Goal: Find specific page/section: Find specific page/section

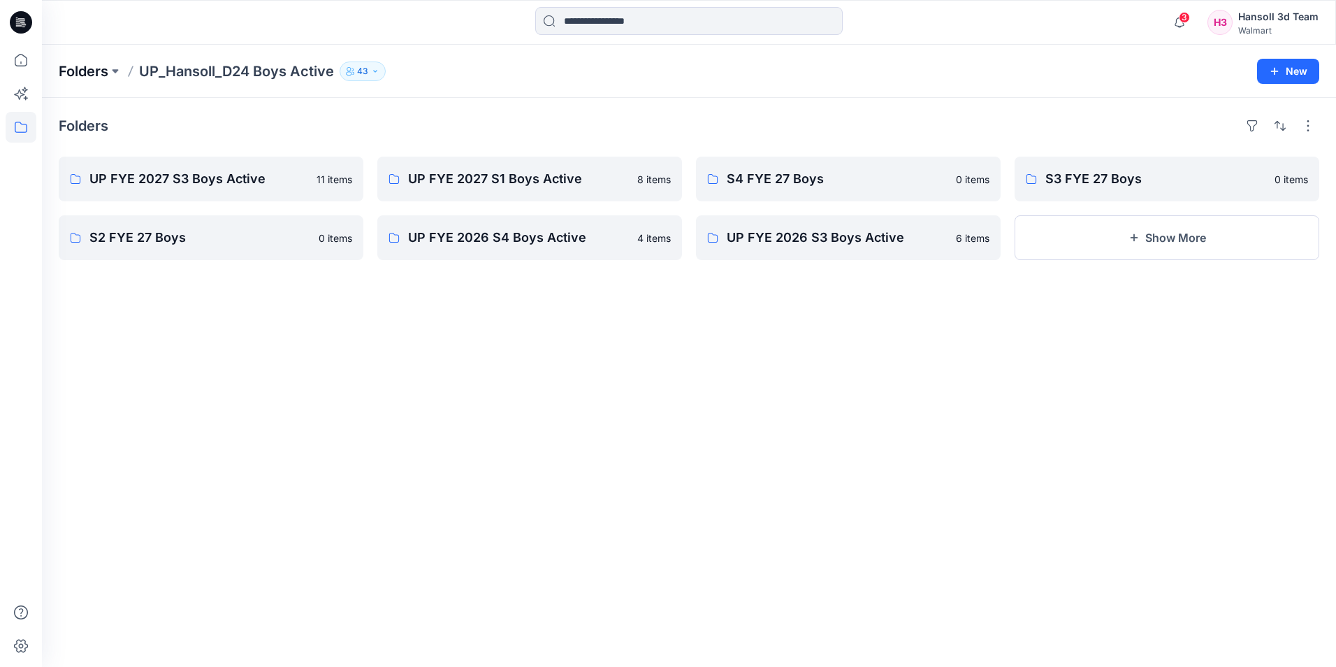
click at [92, 70] on p "Folders" at bounding box center [84, 71] width 50 height 20
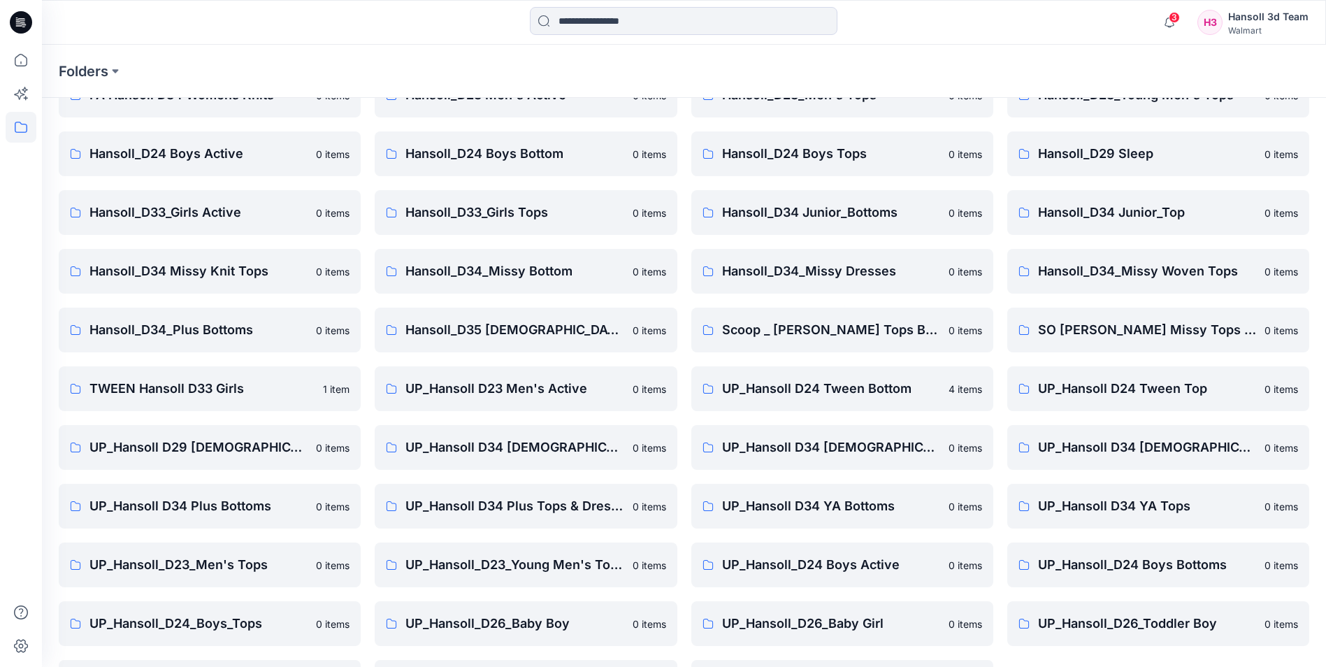
scroll to position [194, 0]
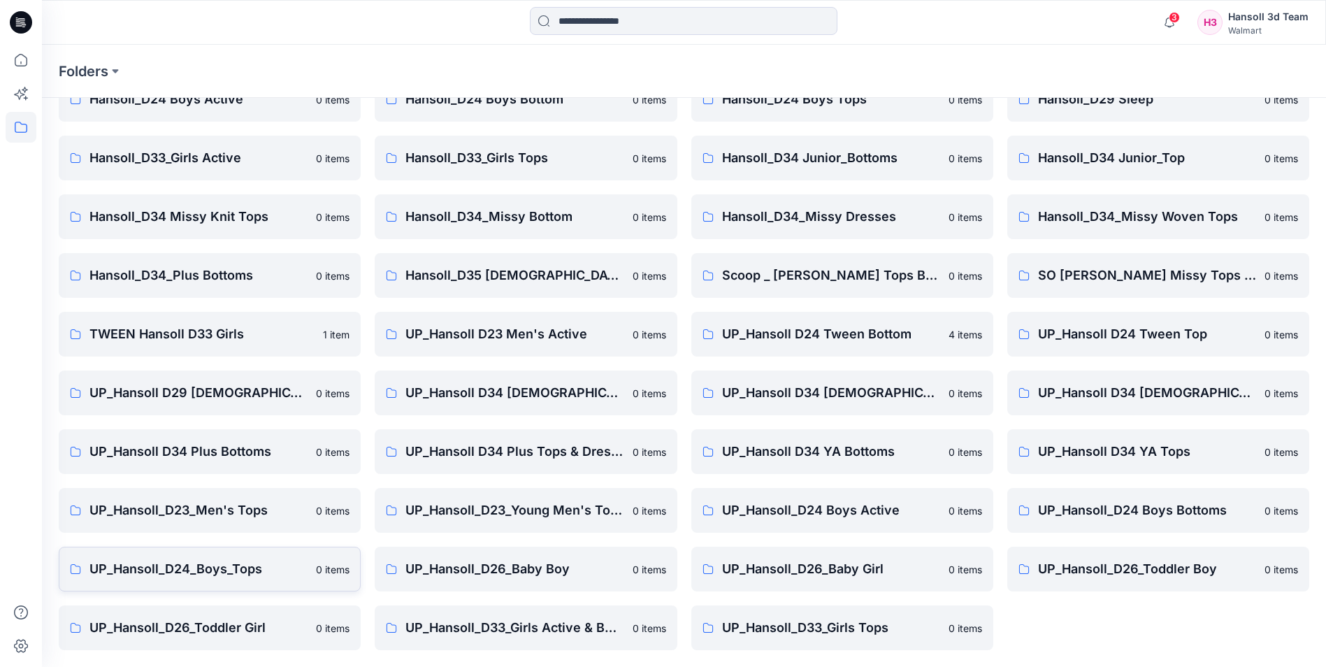
click at [142, 577] on p "UP_Hansoll_D24_Boys_Tops" at bounding box center [198, 569] width 218 height 20
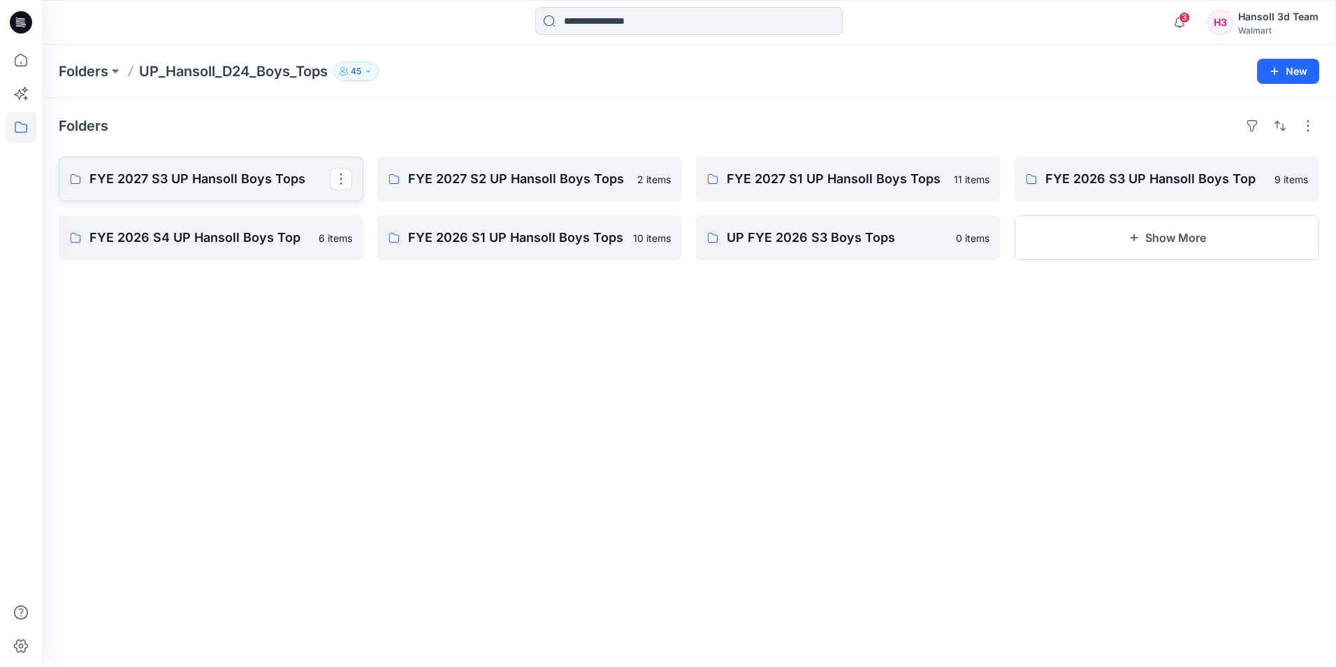
click at [252, 184] on p "FYE 2027 S3 UP Hansoll Boys Tops" at bounding box center [209, 179] width 240 height 20
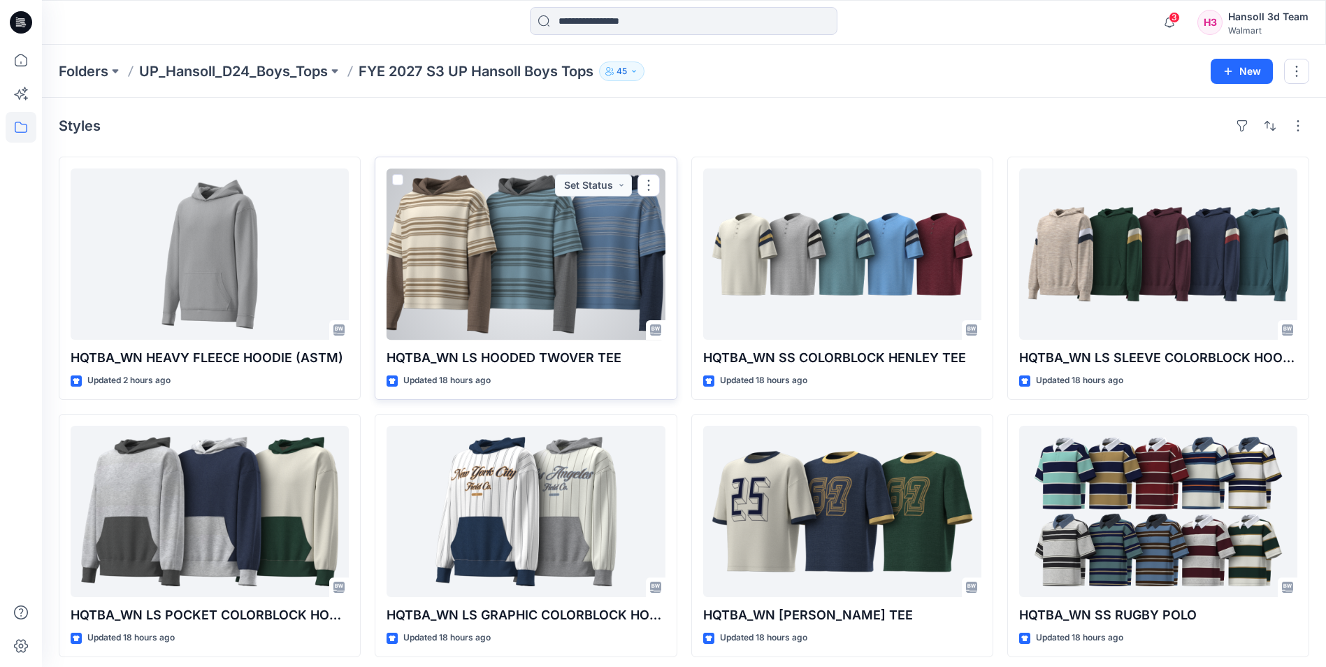
click at [508, 292] on div at bounding box center [525, 253] width 278 height 171
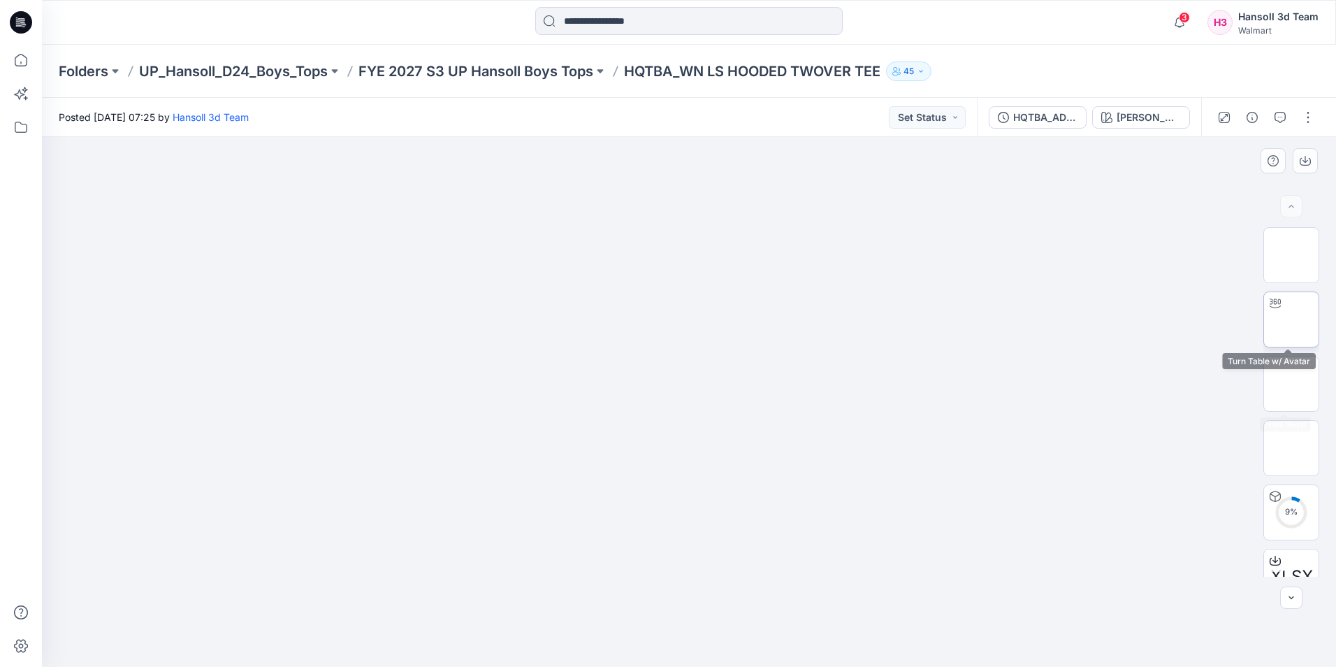
click at [1291, 319] on img at bounding box center [1291, 319] width 0 height 0
